Goal: Task Accomplishment & Management: Use online tool/utility

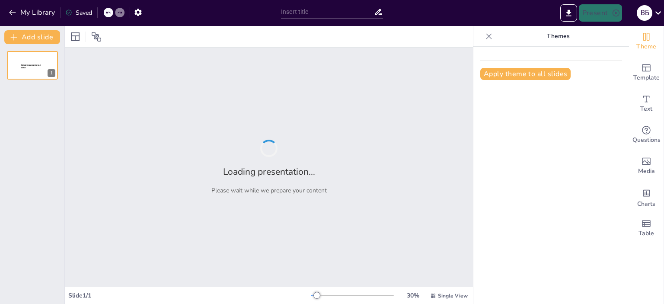
type input "Как [PERSON_NAME] помогает ускорить подготовку выступлений в 3 раза"
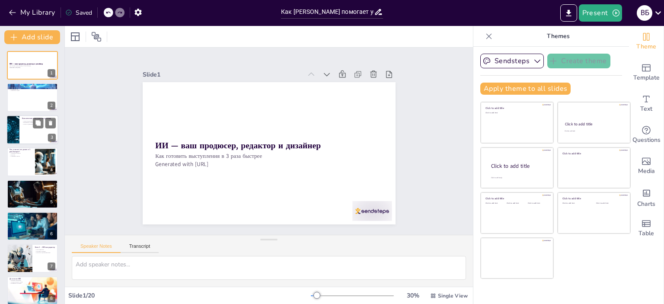
click at [24, 129] on div at bounding box center [32, 129] width 52 height 29
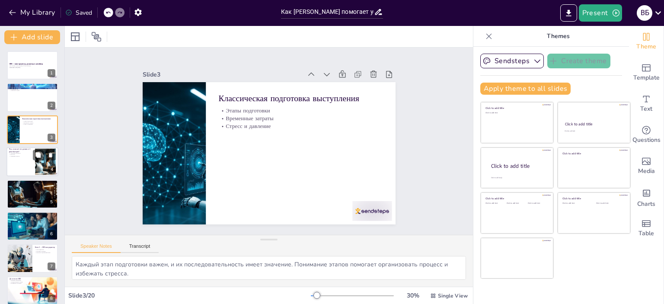
click at [29, 165] on div at bounding box center [32, 161] width 52 height 29
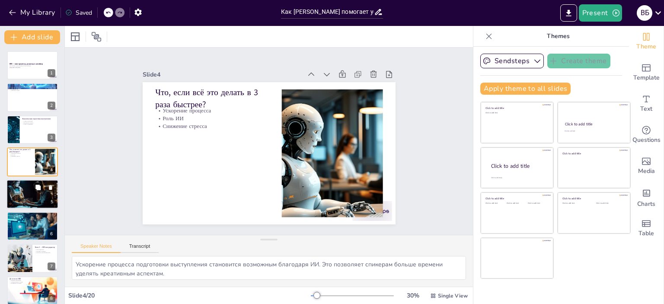
click at [27, 194] on div at bounding box center [32, 194] width 52 height 35
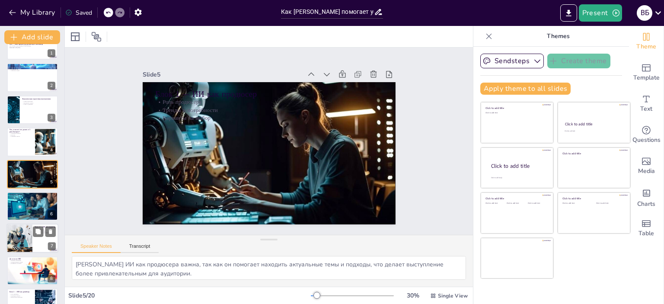
click at [21, 234] on div at bounding box center [20, 238] width 52 height 29
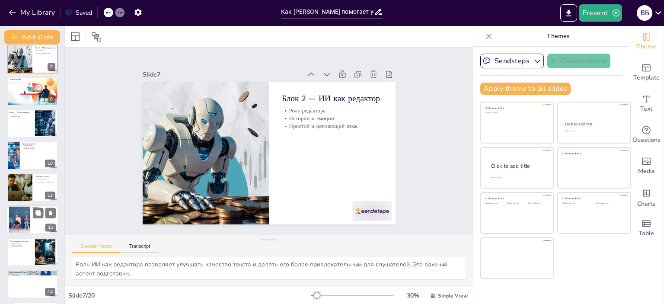
click at [19, 220] on div at bounding box center [19, 220] width 47 height 26
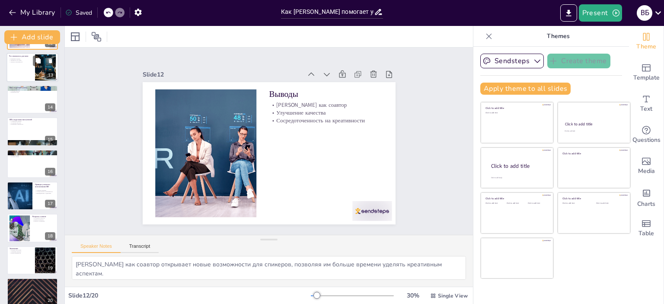
scroll to position [393, 0]
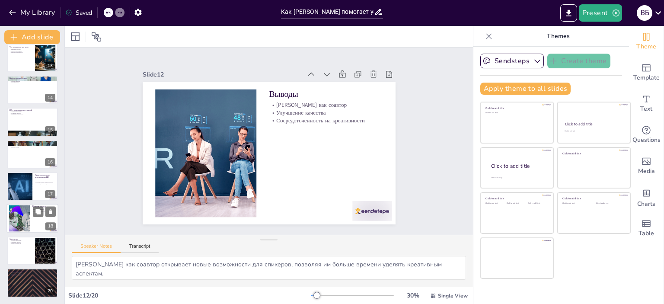
click at [16, 217] on div at bounding box center [19, 218] width 49 height 26
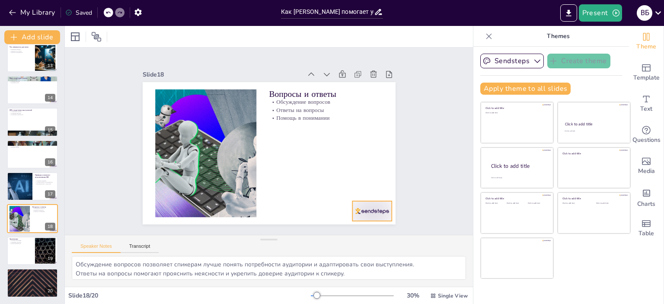
click at [365, 86] on div at bounding box center [366, 65] width 31 height 44
click at [270, 30] on icon at bounding box center [263, 23] width 14 height 14
click at [41, 181] on button at bounding box center [38, 179] width 10 height 10
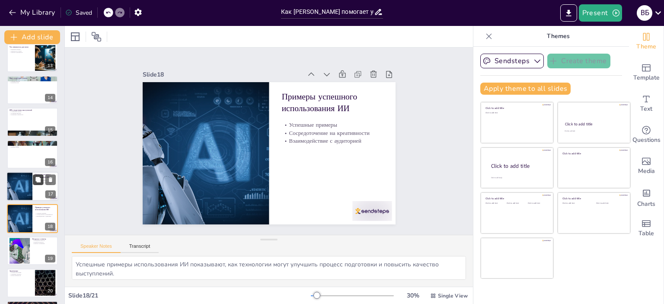
scroll to position [425, 0]
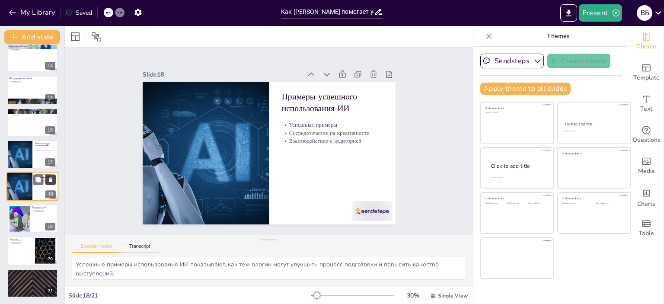
click at [52, 179] on icon at bounding box center [50, 180] width 3 height 5
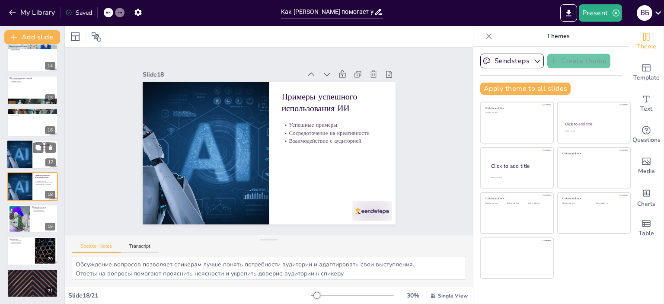
scroll to position [393, 0]
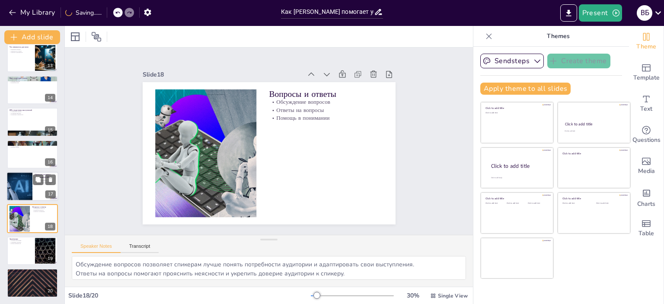
click at [22, 190] on div at bounding box center [19, 186] width 39 height 29
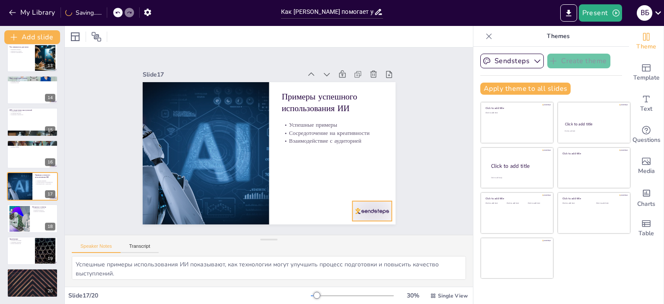
click at [373, 207] on div at bounding box center [378, 200] width 41 height 24
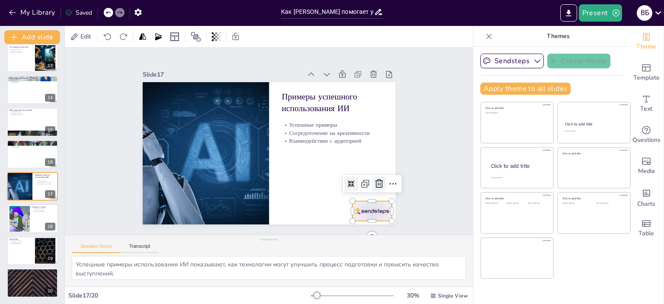
click at [210, 235] on icon at bounding box center [205, 240] width 10 height 10
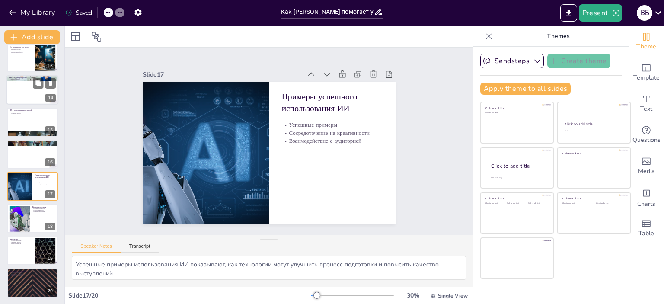
click at [28, 93] on div at bounding box center [32, 89] width 52 height 29
type textarea "Экономия времени на подготовку позволяет спикерам сосредоточиться на содержании…"
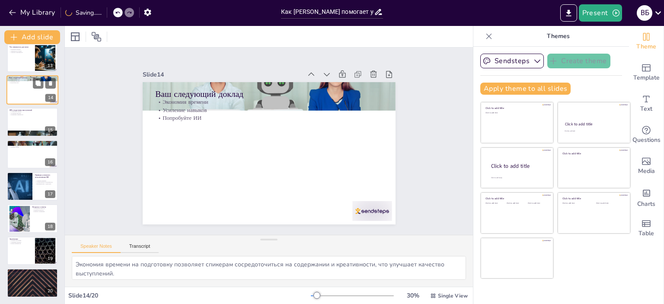
scroll to position [309, 0]
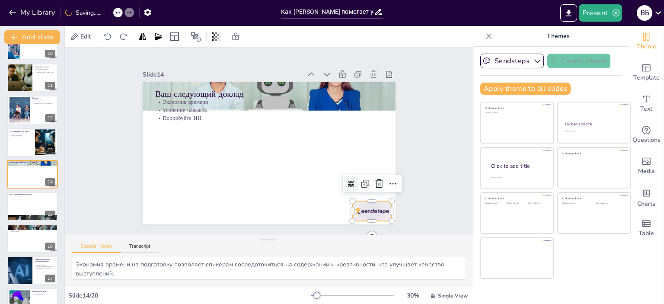
click at [180, 95] on div at bounding box center [158, 83] width 41 height 24
click at [359, 218] on icon at bounding box center [352, 225] width 14 height 14
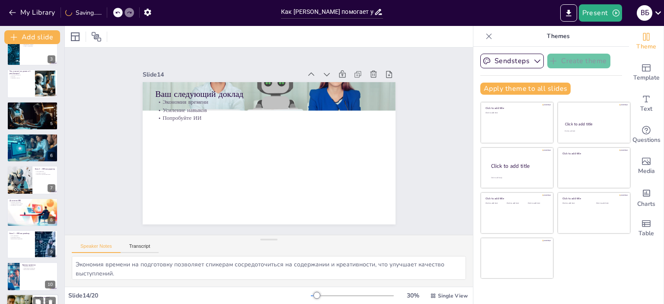
scroll to position [0, 0]
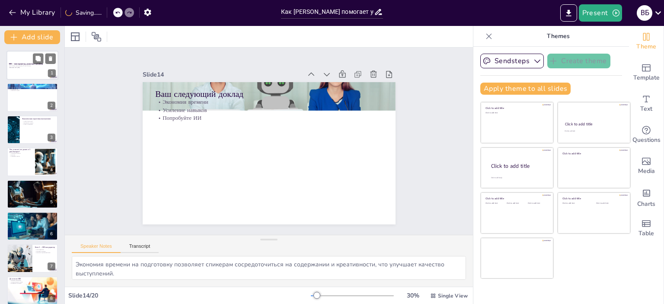
click at [21, 64] on strong "ИИ — ваш продюсер, редактор и дизайнер" at bounding box center [26, 64] width 34 height 2
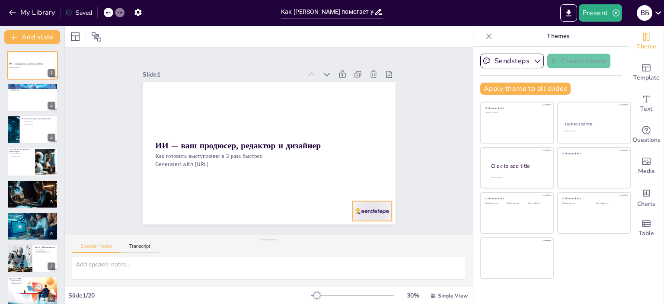
click at [166, 179] on div at bounding box center [145, 158] width 42 height 41
click at [202, 56] on icon at bounding box center [195, 49] width 14 height 14
click at [570, 12] on icon "Export to PowerPoint" at bounding box center [568, 13] width 5 height 6
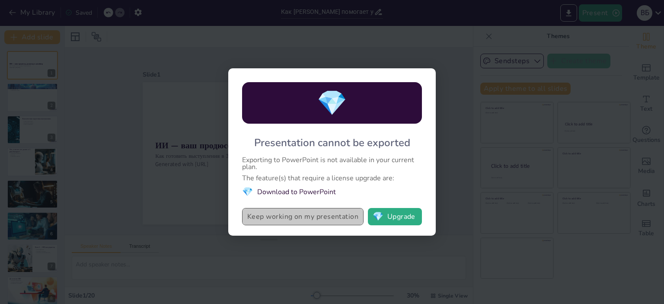
click at [300, 217] on button "Keep working on my presentation" at bounding box center [302, 216] width 121 height 17
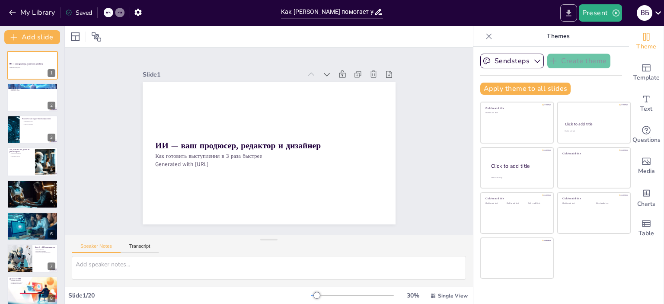
click at [569, 13] on icon "Export to PowerPoint" at bounding box center [568, 13] width 5 height 6
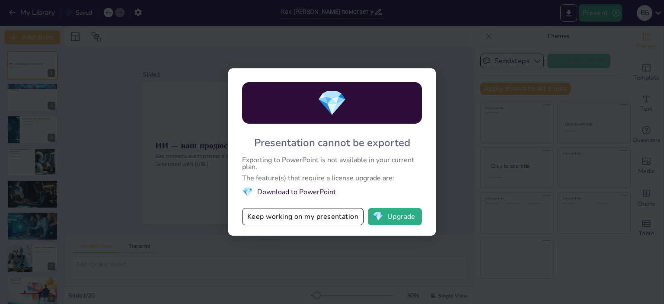
click at [439, 40] on div "💎 Presentation cannot be exported Exporting to PowerPoint is not available in y…" at bounding box center [332, 152] width 664 height 304
click at [314, 218] on button "Keep working on my presentation" at bounding box center [302, 216] width 121 height 17
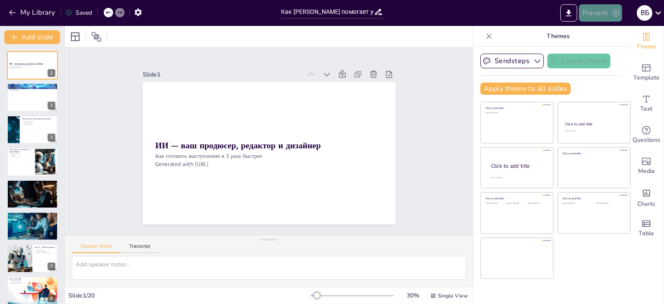
click at [612, 12] on icon "button" at bounding box center [616, 13] width 9 height 9
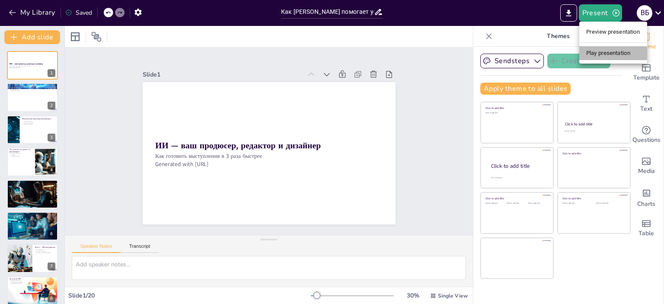
click at [615, 54] on li "Play presentation" at bounding box center [613, 53] width 68 height 14
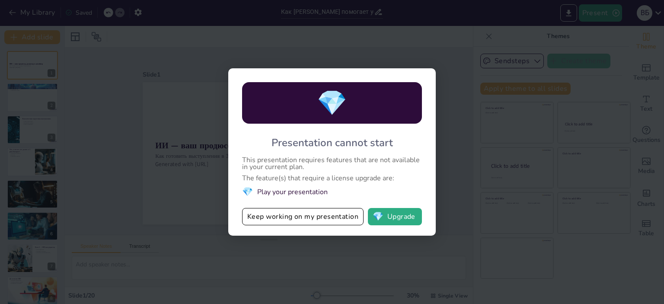
click at [411, 39] on div "💎 Presentation cannot start This presentation requires features that are not av…" at bounding box center [332, 152] width 664 height 304
click at [320, 216] on button "Keep working on my presentation" at bounding box center [302, 216] width 121 height 17
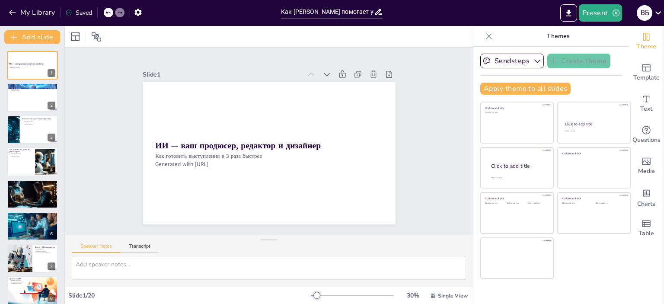
click at [108, 13] on icon at bounding box center [107, 12] width 5 height 5
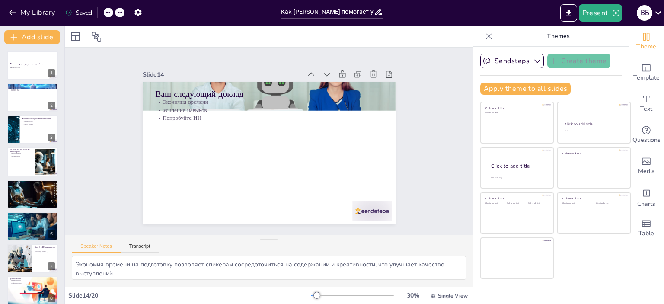
click at [108, 13] on icon at bounding box center [107, 12] width 5 height 5
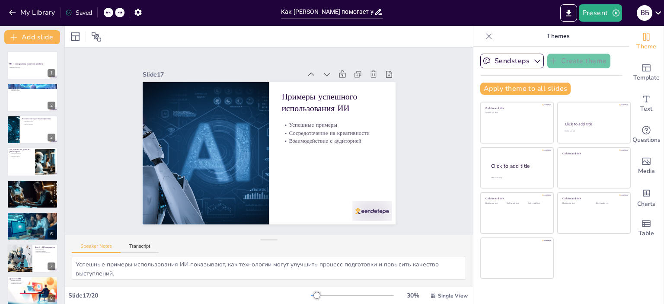
click at [108, 13] on icon at bounding box center [107, 12] width 5 height 5
type textarea "Обсуждение вопросов позволяет спикерам лучше понять потребности аудитории и ада…"
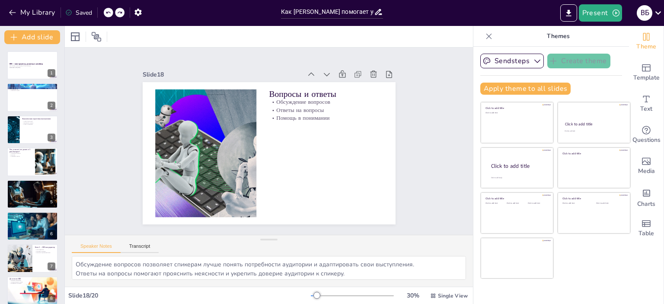
click at [109, 16] on div at bounding box center [109, 13] width 10 height 10
click at [109, 14] on icon at bounding box center [107, 12] width 5 height 5
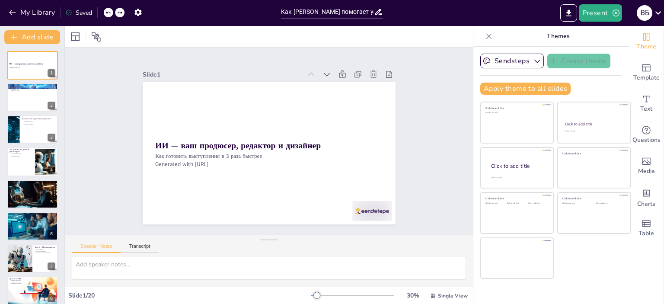
click at [108, 14] on icon at bounding box center [107, 12] width 5 height 5
click at [574, 34] on p "Themes" at bounding box center [558, 36] width 124 height 21
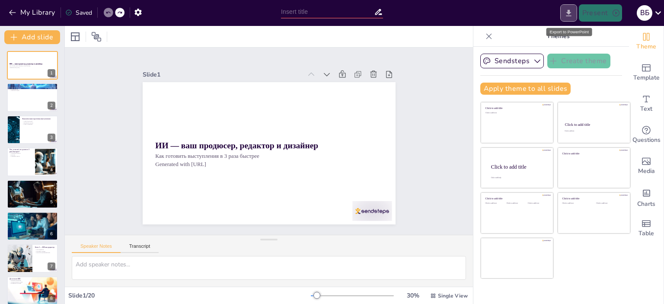
click at [572, 14] on icon "Export to PowerPoint" at bounding box center [568, 13] width 9 height 9
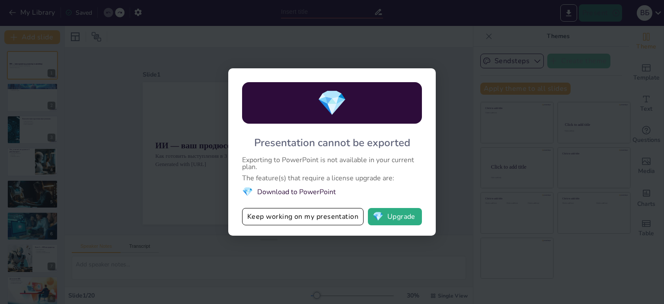
click at [414, 49] on div "💎 Presentation cannot be exported Exporting to PowerPoint is not available in y…" at bounding box center [332, 152] width 664 height 304
click at [332, 223] on button "Keep working on my presentation" at bounding box center [302, 216] width 121 height 17
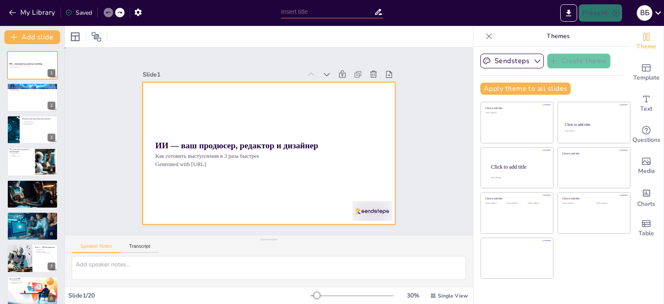
click at [315, 116] on div at bounding box center [277, 149] width 275 height 283
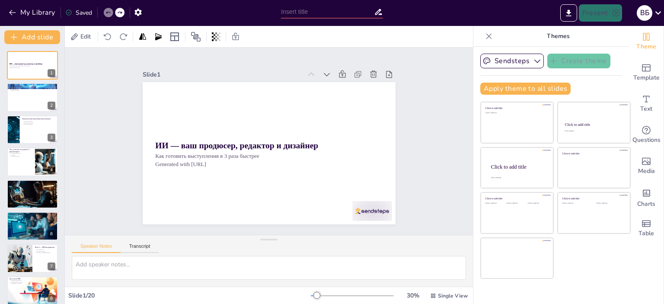
click at [436, 86] on div "Slide 1 ИИ — ваш продюсер, редактор и дизайнер Как готовить выступления в 3 раз…" at bounding box center [269, 141] width 412 height 428
click at [432, 35] on div "Edit" at bounding box center [269, 36] width 408 height 21
click at [344, 14] on input "text" at bounding box center [327, 12] width 93 height 13
type input "1"
click at [368, 32] on div "Edit" at bounding box center [269, 36] width 408 height 21
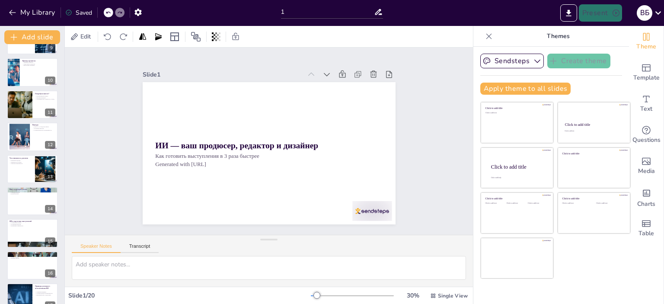
scroll to position [393, 0]
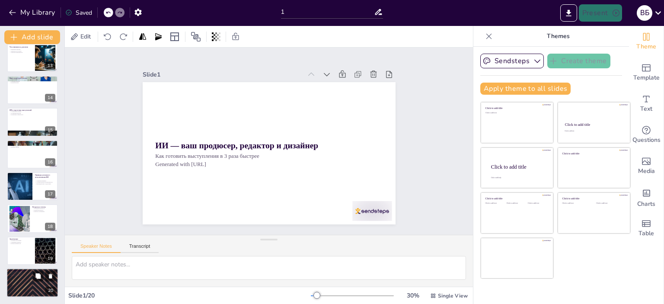
click at [31, 280] on div at bounding box center [32, 282] width 52 height 29
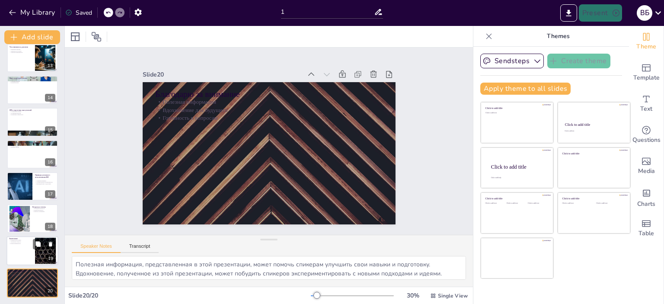
click at [31, 249] on div at bounding box center [32, 250] width 52 height 29
type textarea "ИИ как мощный инструмент меняет подход к подготовке выступлений, позволяя спике…"
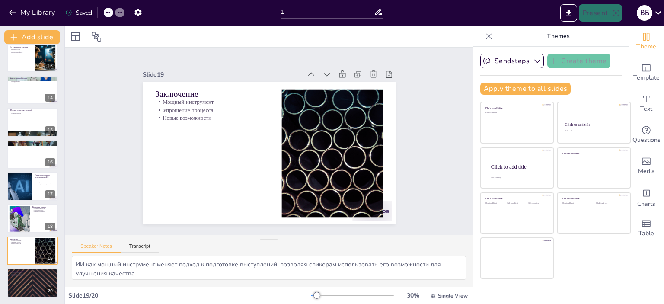
click at [506, 34] on p "Themes" at bounding box center [558, 36] width 124 height 21
click at [645, 38] on div "Theme" at bounding box center [646, 41] width 35 height 31
click at [485, 39] on icon at bounding box center [488, 36] width 9 height 9
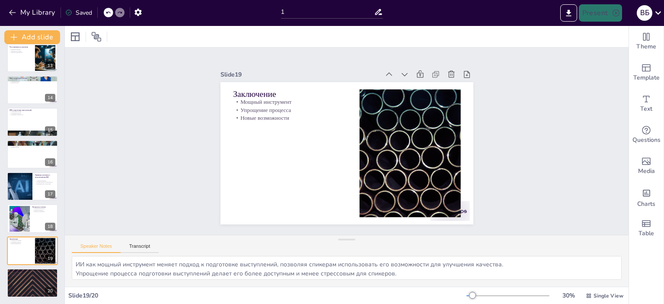
click at [497, 105] on div "Slide 1 ИИ — ваш продюсер, редактор и дизайнер Как готовить выступления в 3 раз…" at bounding box center [346, 141] width 301 height 590
click at [547, 78] on div "Slide 1 ИИ — ваш продюсер, редактор и дизайнер Как готовить выступления в 3 раз…" at bounding box center [347, 141] width 400 height 591
click at [157, 80] on div "Slide 1 ИИ — ваш продюсер, редактор и дизайнер Как готовить выступления в 3 раз…" at bounding box center [347, 141] width 516 height 544
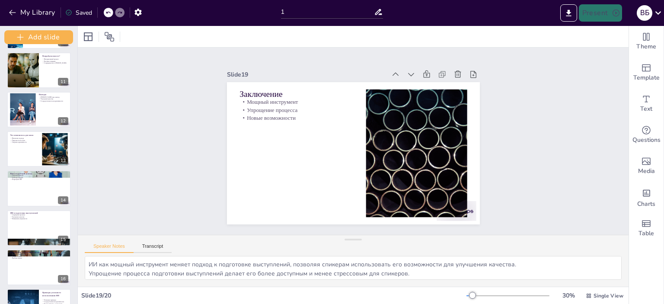
click at [66, 213] on div "Add slide ИИ — ваш продюсер, редактор и дизайнер Как готовить выступления в 3 р…" at bounding box center [39, 165] width 78 height 278
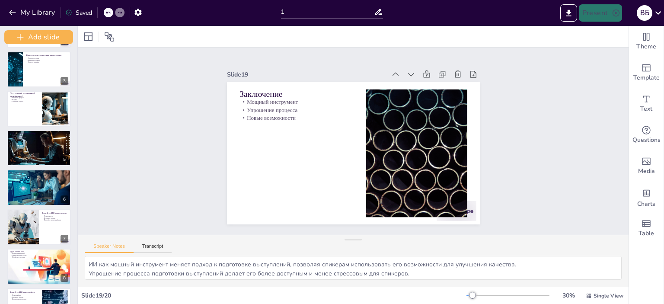
scroll to position [0, 0]
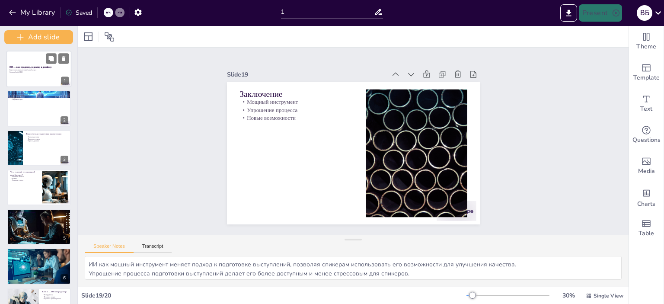
click at [39, 71] on p "Generated with [URL]" at bounding box center [39, 72] width 59 height 2
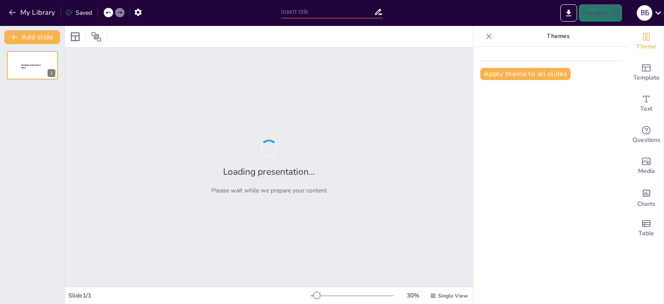
type input "Как [PERSON_NAME] помогает ускорить подготовку выступлений в 3 раза"
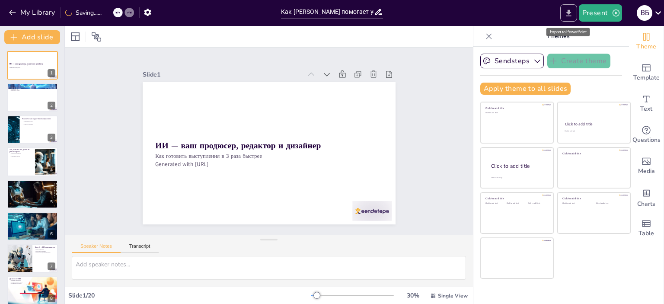
click at [573, 13] on icon "Export to PowerPoint" at bounding box center [568, 13] width 9 height 9
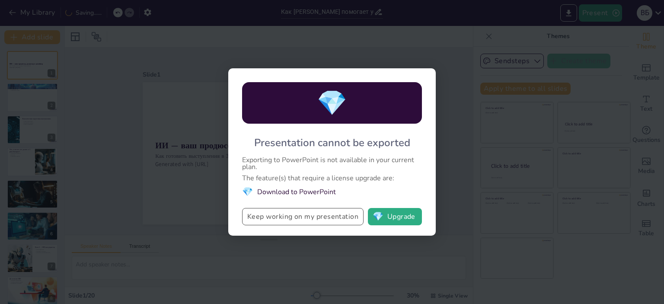
click at [298, 218] on button "Keep working on my presentation" at bounding box center [302, 216] width 121 height 17
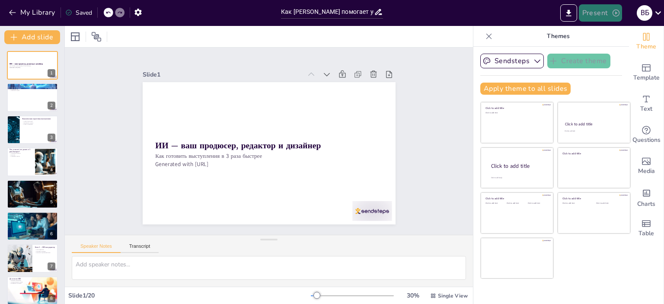
click at [598, 14] on button "Present" at bounding box center [600, 12] width 43 height 17
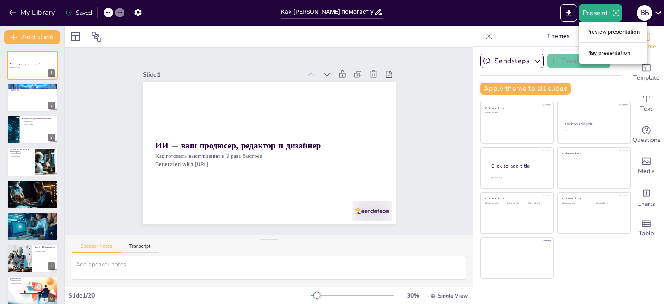
click at [617, 31] on li "Preview presentation" at bounding box center [613, 32] width 68 height 14
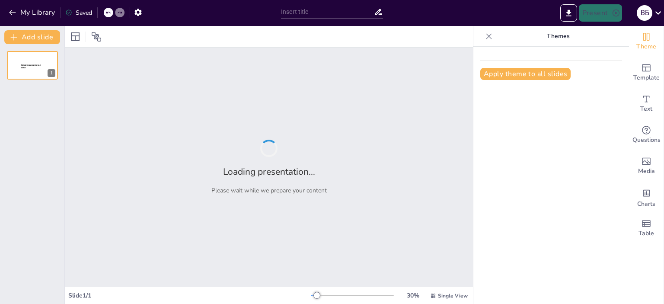
type input "Как [PERSON_NAME] помогает ускорить подготовку выступлений в 3 раза"
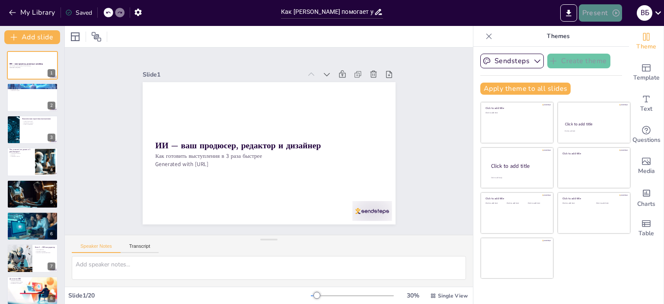
click at [615, 13] on icon "button" at bounding box center [615, 13] width 7 height 7
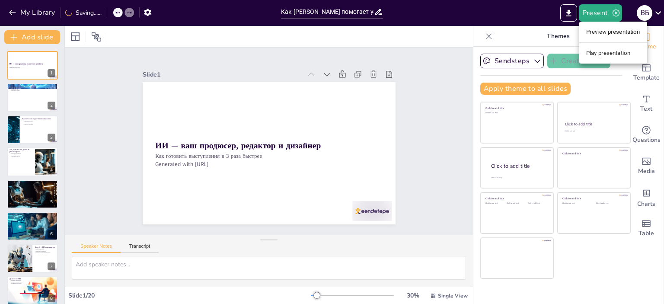
click at [616, 54] on li "Play presentation" at bounding box center [613, 53] width 68 height 14
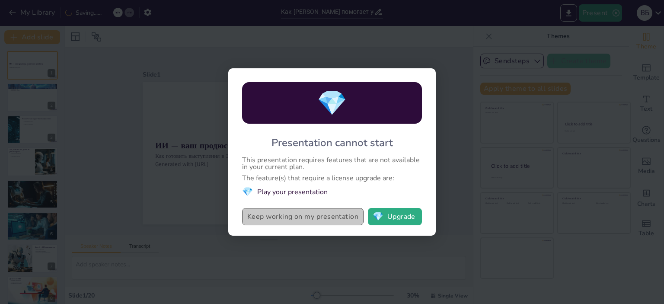
drag, startPoint x: 344, startPoint y: 214, endPoint x: 342, endPoint y: 218, distance: 4.4
click at [344, 215] on button "Keep working on my presentation" at bounding box center [302, 216] width 121 height 17
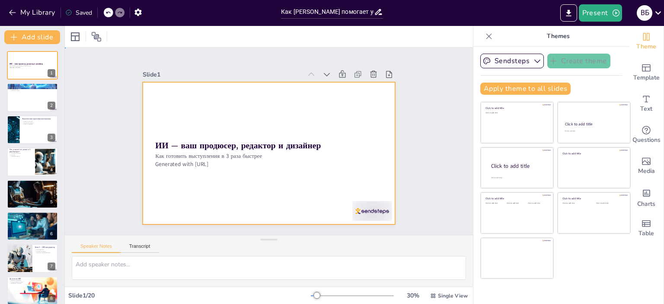
click at [157, 89] on div at bounding box center [269, 153] width 253 height 142
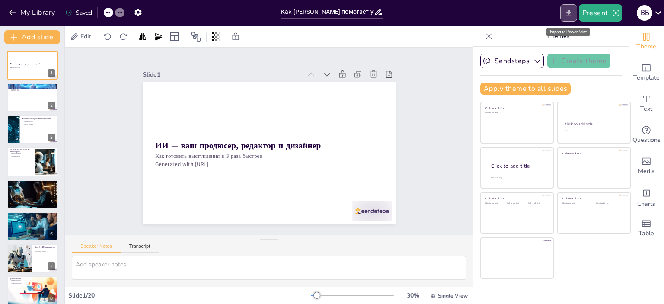
click at [569, 13] on icon "Export to PowerPoint" at bounding box center [568, 13] width 5 height 6
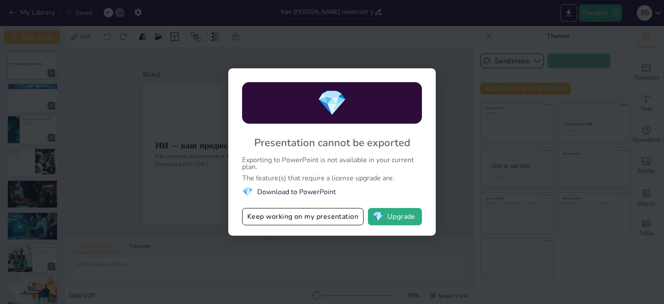
click at [310, 218] on button "Keep working on my presentation" at bounding box center [302, 216] width 121 height 17
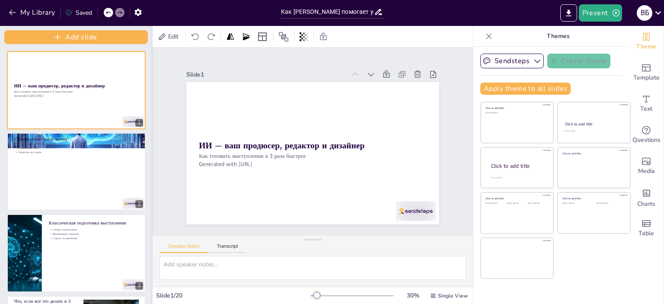
drag, startPoint x: 63, startPoint y: 163, endPoint x: 152, endPoint y: 160, distance: 88.6
click at [152, 160] on div at bounding box center [151, 165] width 3 height 278
